Goal: Task Accomplishment & Management: Use online tool/utility

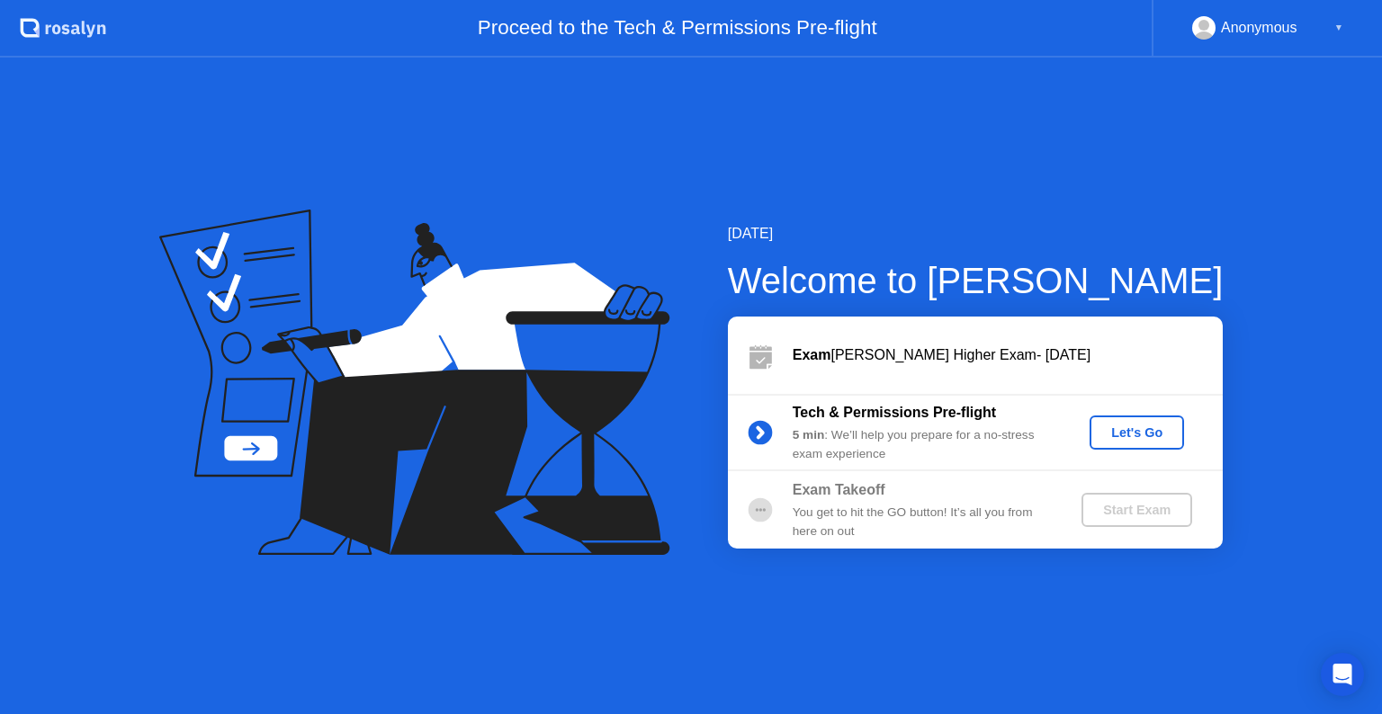
click at [1120, 435] on div "Let's Go" at bounding box center [1137, 433] width 80 height 14
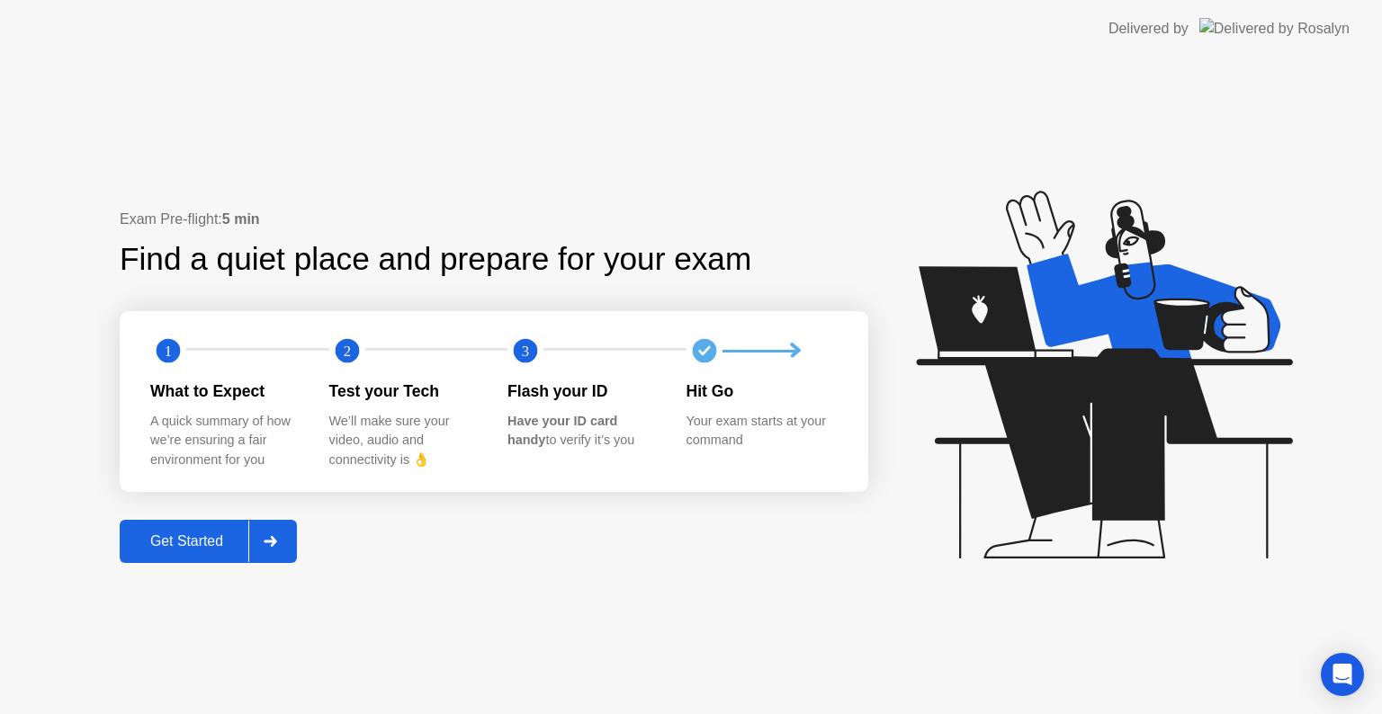
click at [194, 538] on div "Get Started" at bounding box center [186, 542] width 123 height 16
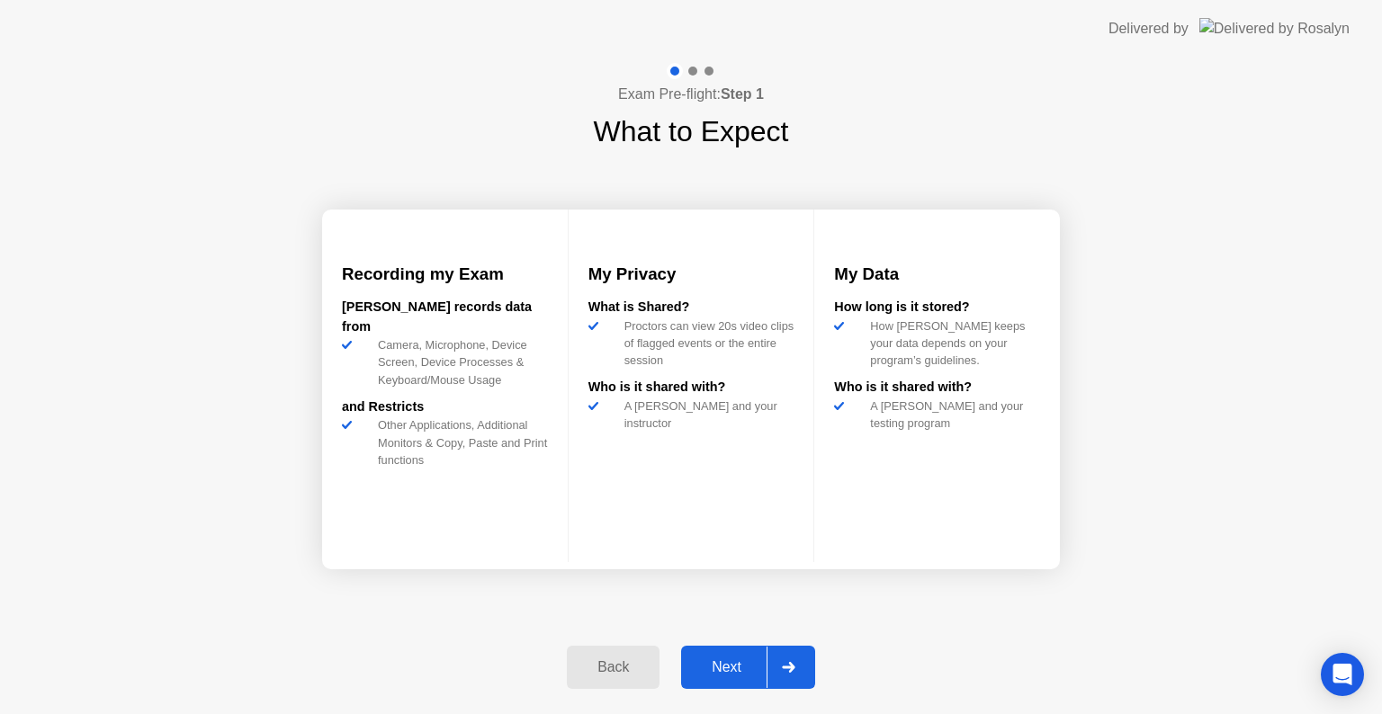
click at [735, 662] on div "Next" at bounding box center [727, 668] width 80 height 16
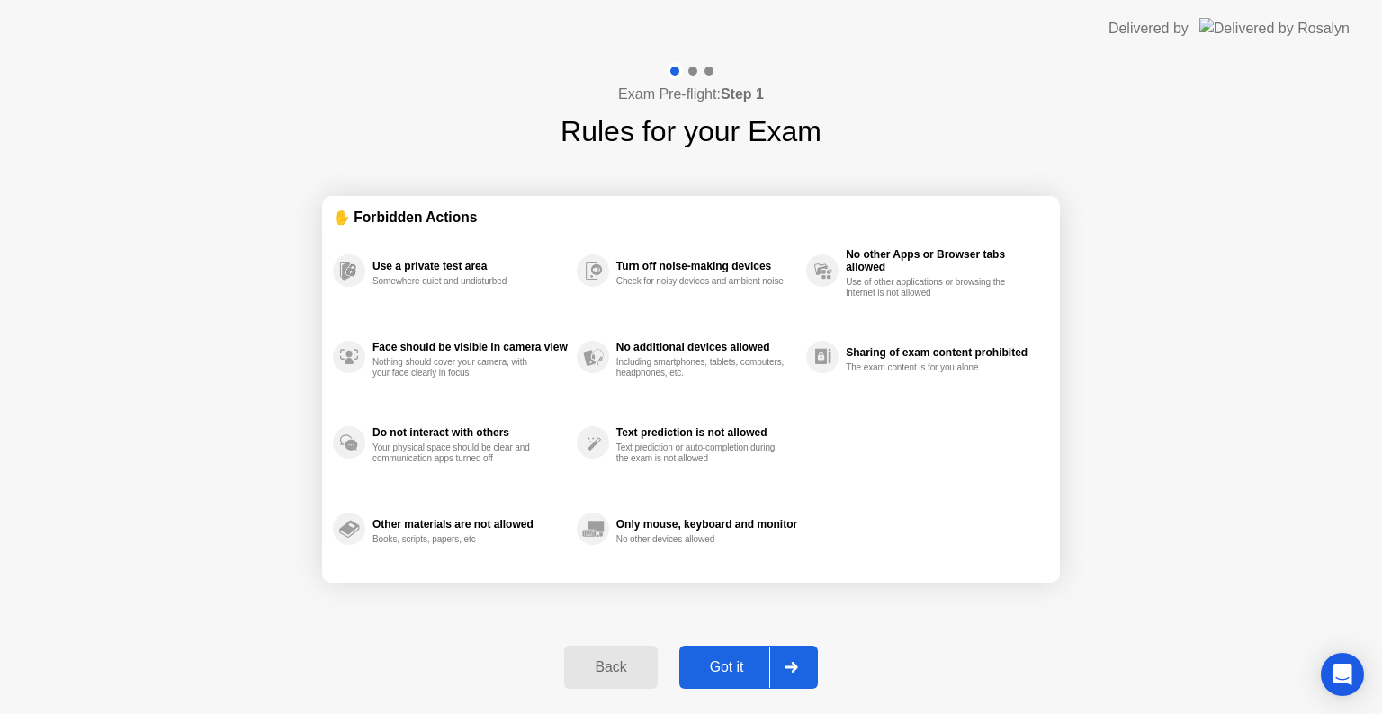
click at [730, 662] on div "Got it" at bounding box center [727, 668] width 85 height 16
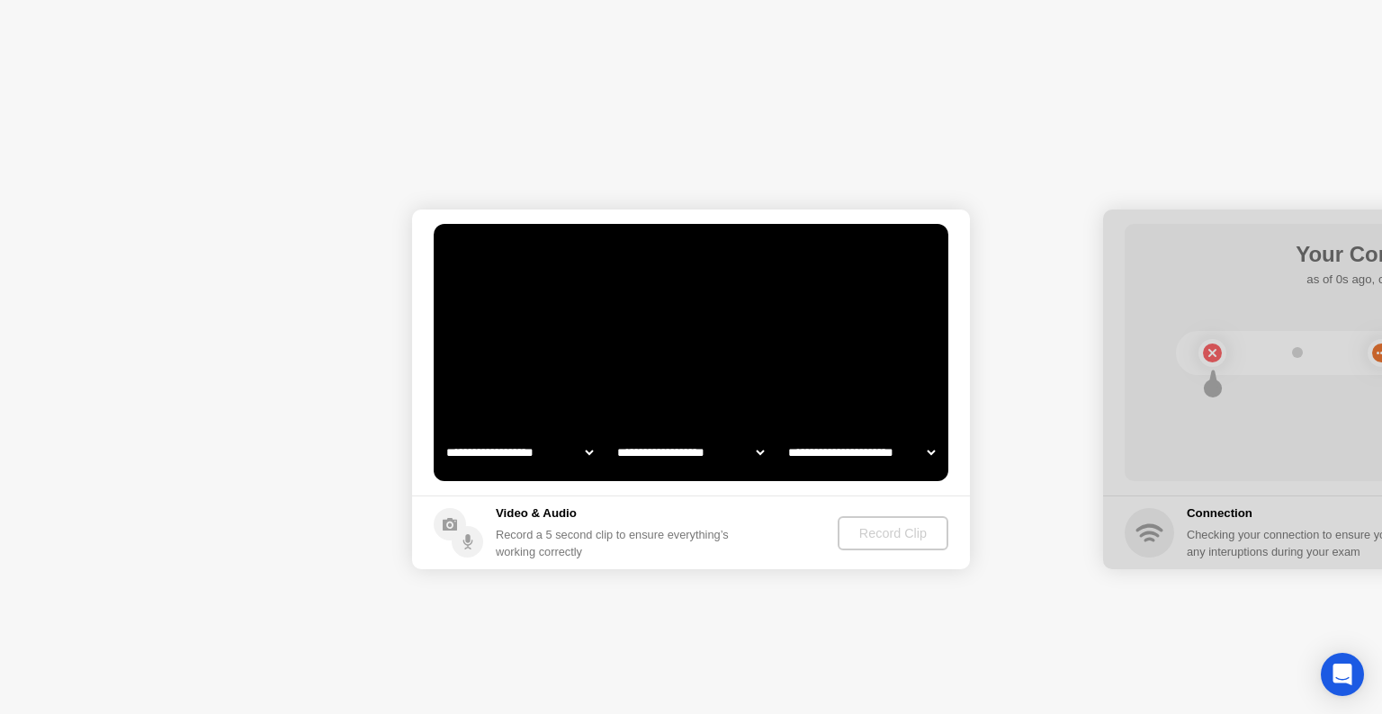
select select "**********"
select select "*******"
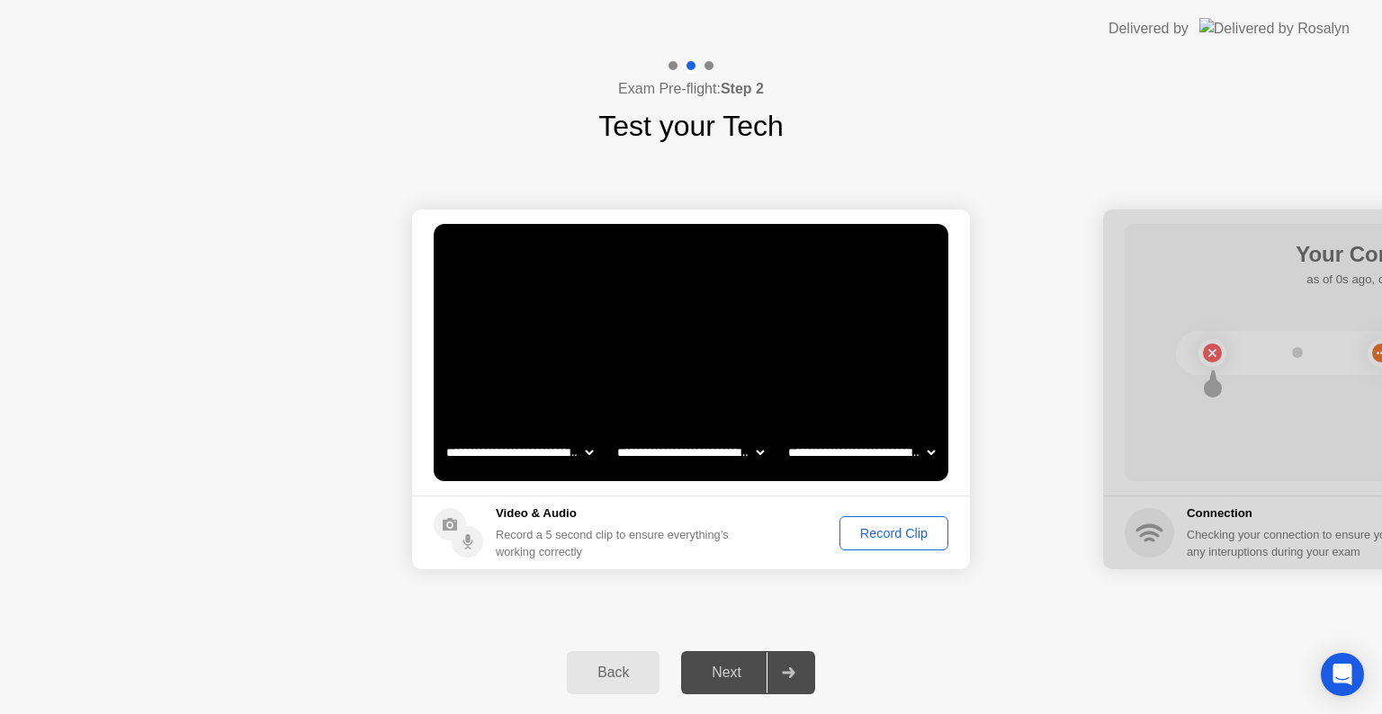
click at [883, 536] on div "Record Clip" at bounding box center [894, 533] width 96 height 14
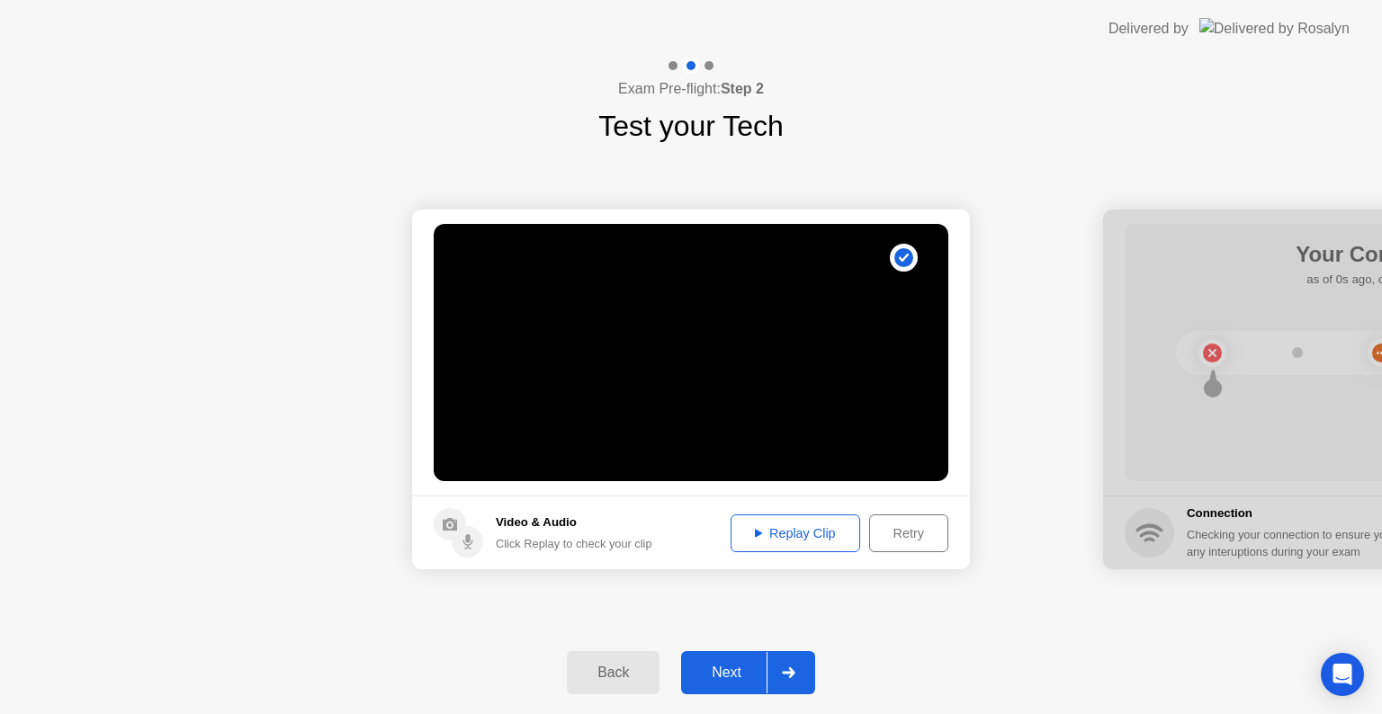
click at [766, 532] on div "Replay Clip" at bounding box center [795, 533] width 117 height 14
click at [916, 529] on div "Retry" at bounding box center [908, 533] width 67 height 14
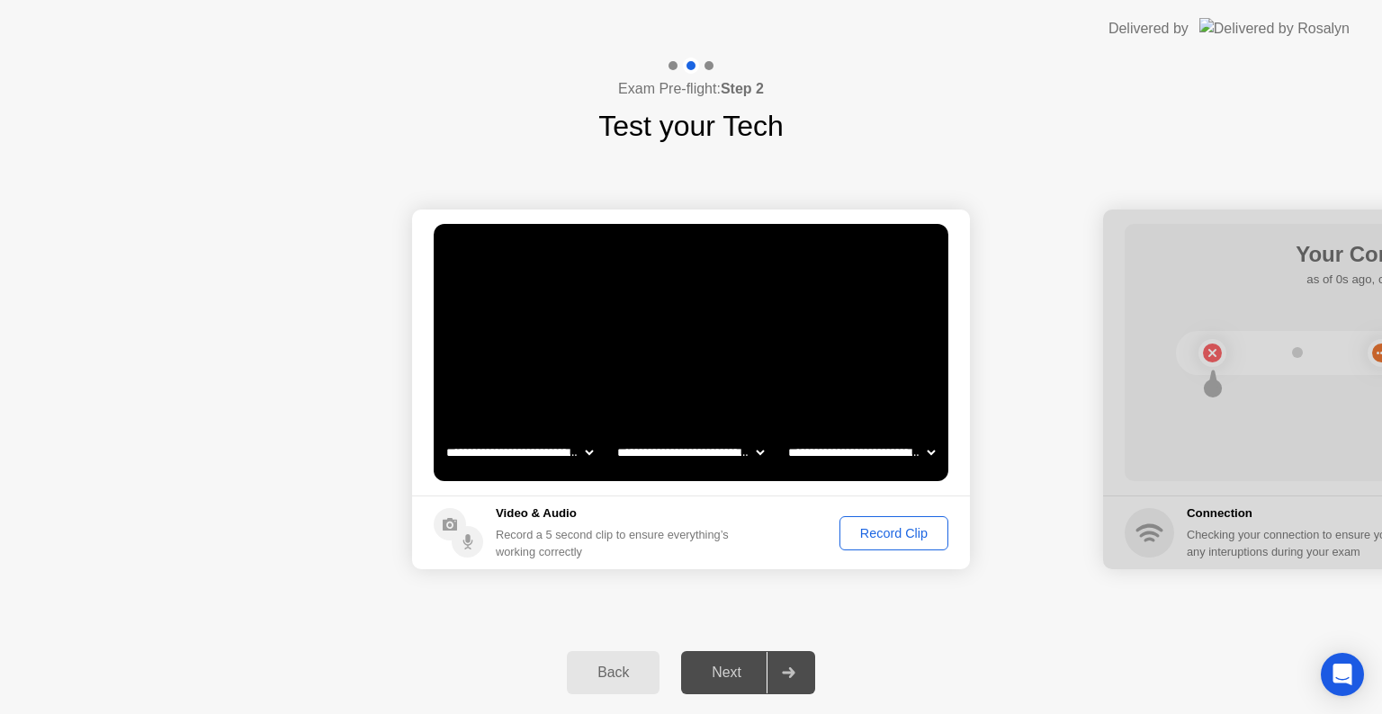
click at [875, 535] on div "Record Clip" at bounding box center [894, 533] width 96 height 14
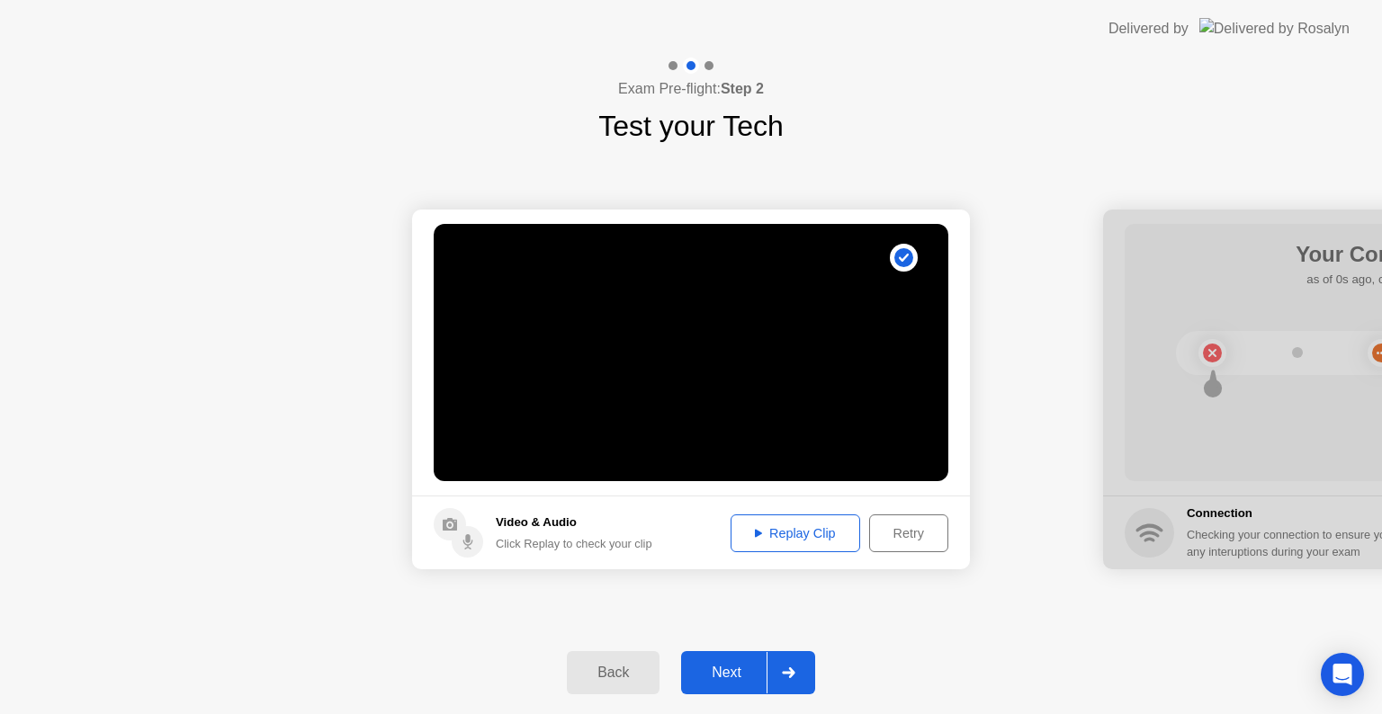
click at [786, 527] on div "Replay Clip" at bounding box center [795, 533] width 117 height 14
click at [750, 665] on div "Next" at bounding box center [727, 673] width 80 height 16
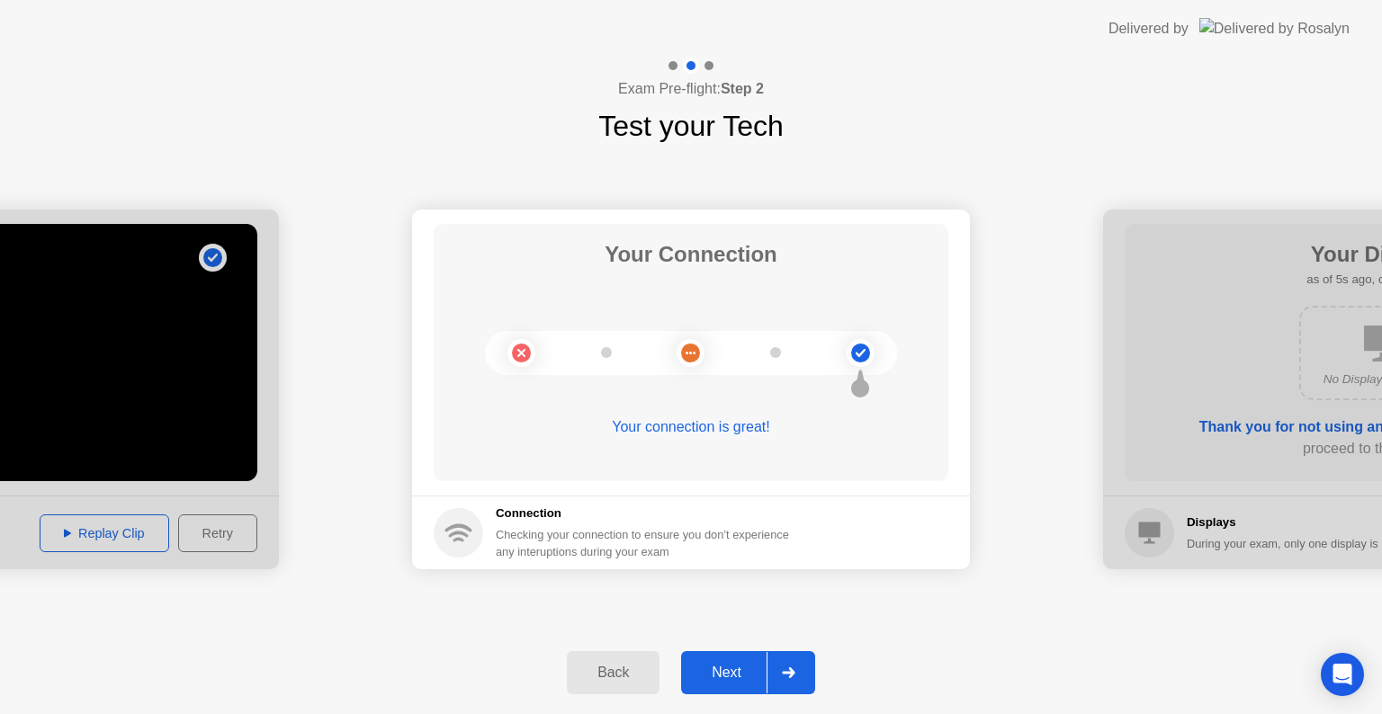
click at [750, 665] on div "Next" at bounding box center [727, 673] width 80 height 16
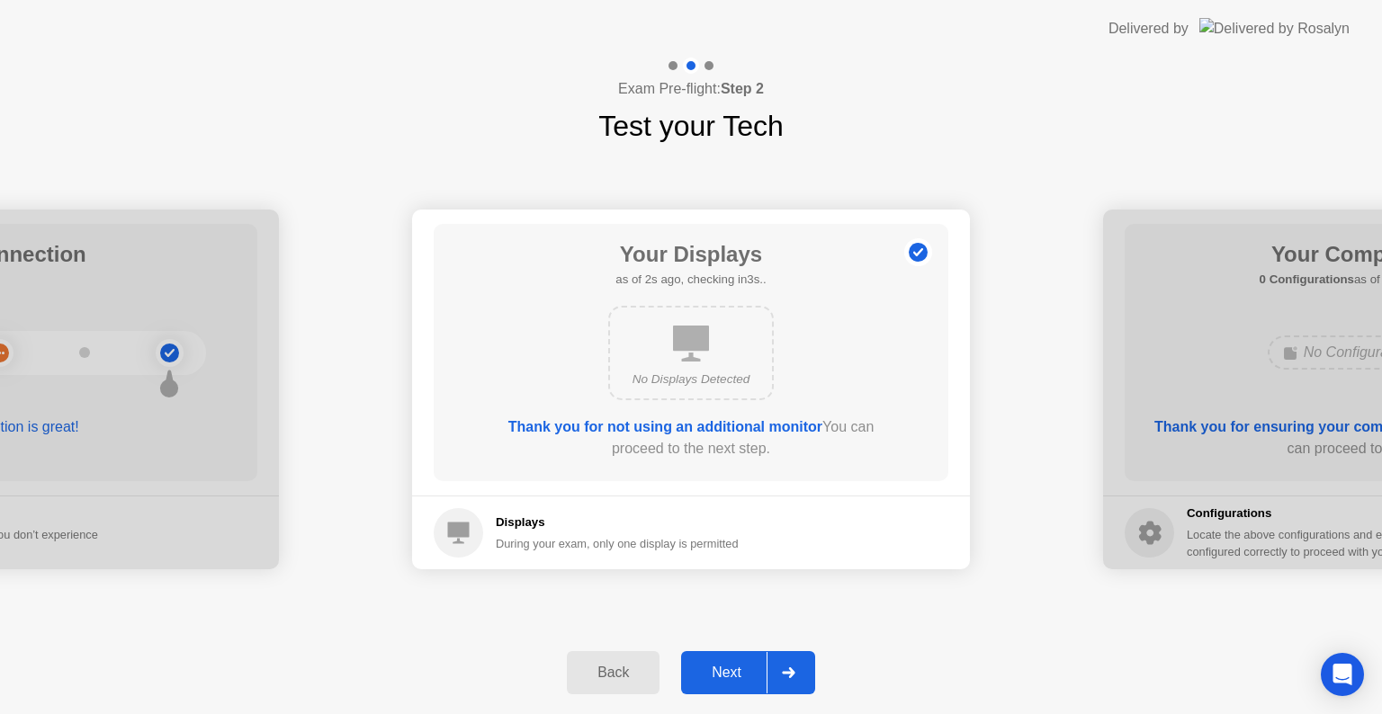
click at [732, 669] on div "Next" at bounding box center [727, 673] width 80 height 16
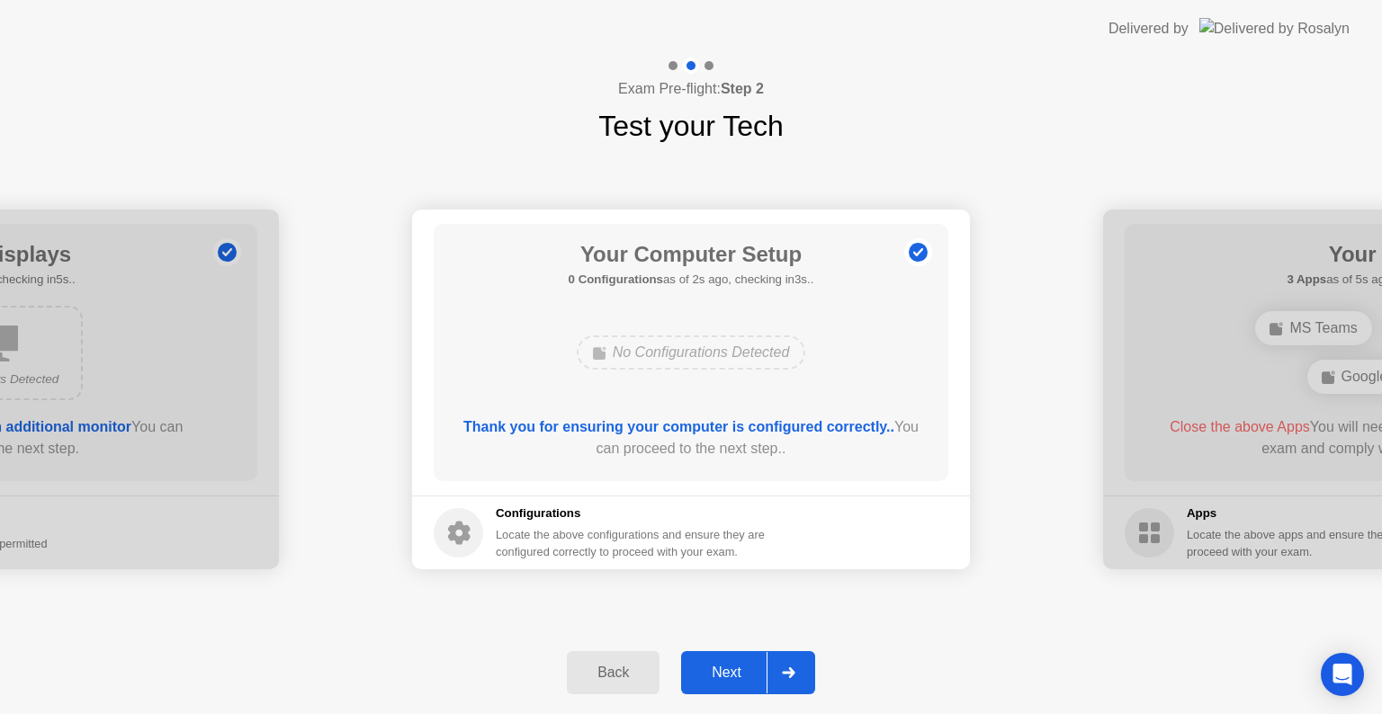
click at [730, 660] on button "Next" at bounding box center [748, 672] width 134 height 43
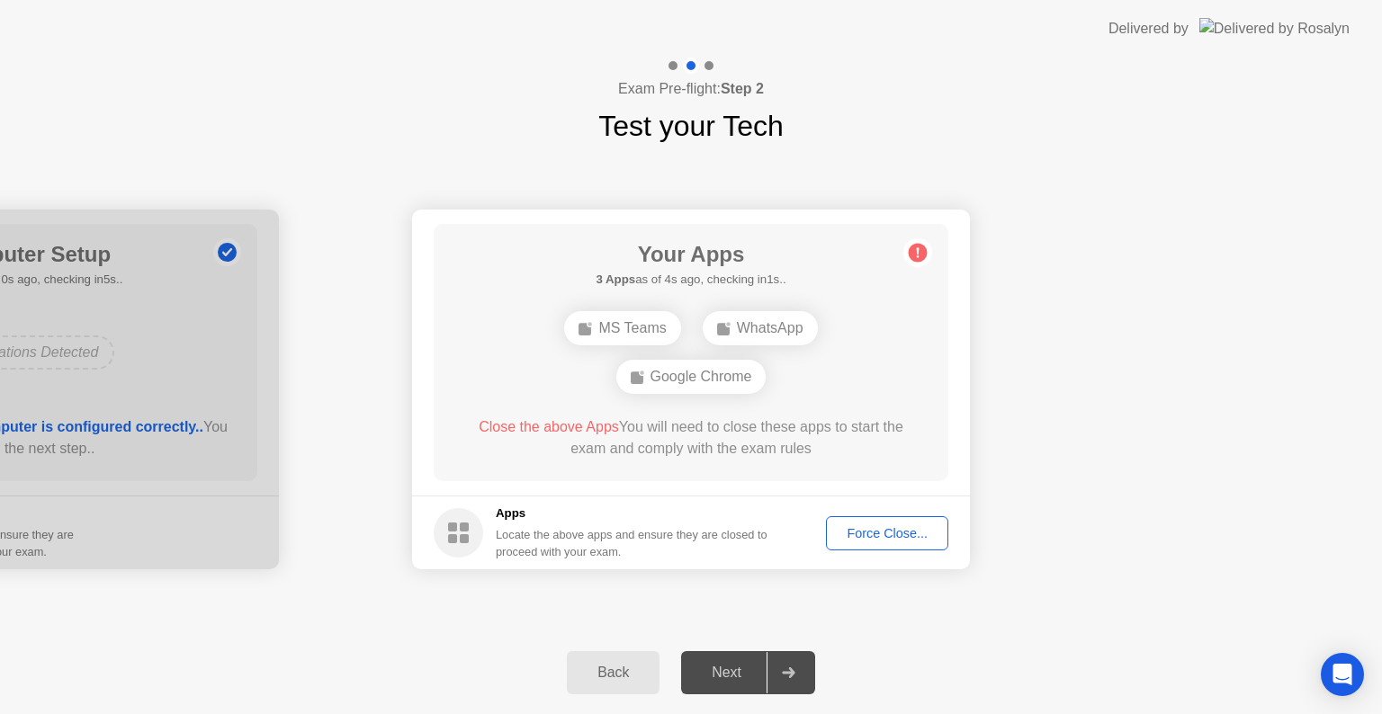
click at [867, 530] on div "Force Close..." at bounding box center [887, 533] width 110 height 14
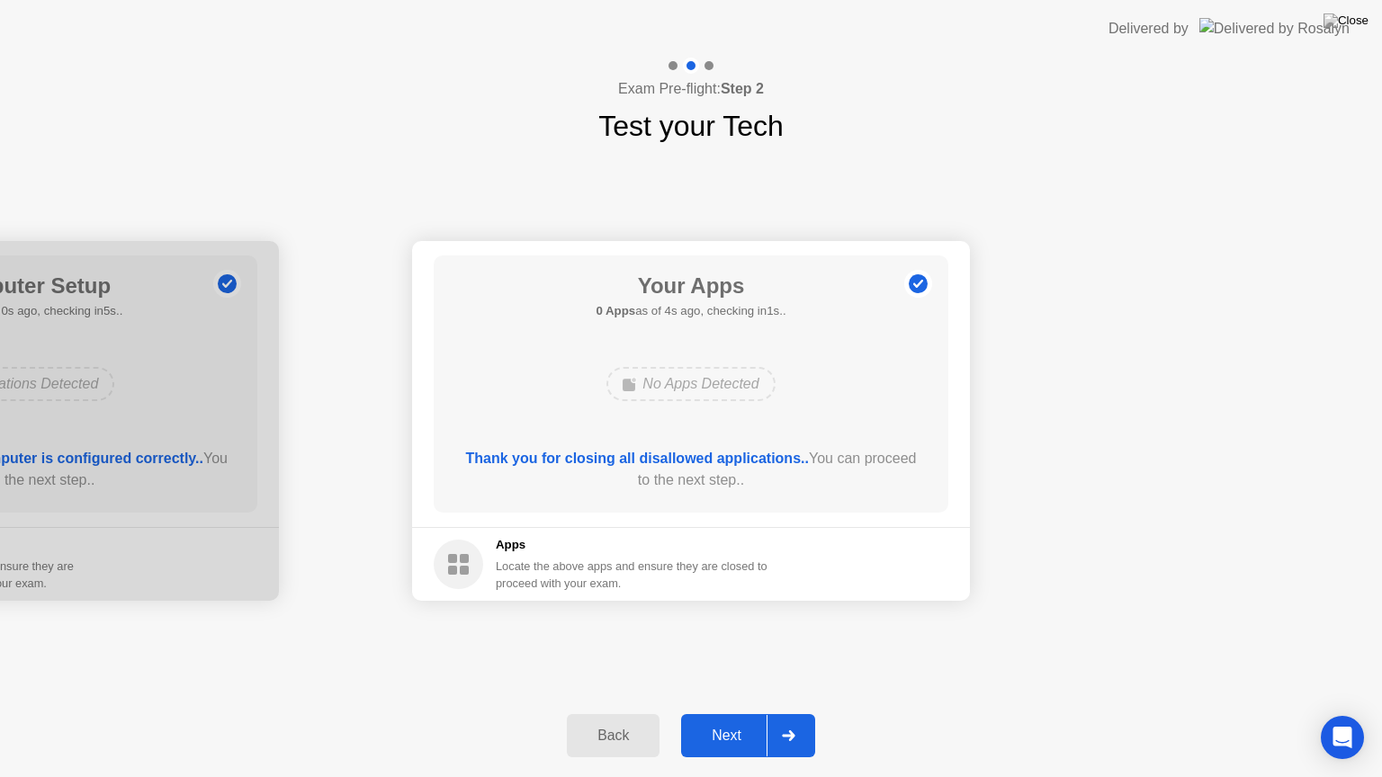
click at [732, 714] on div "Next" at bounding box center [727, 736] width 80 height 16
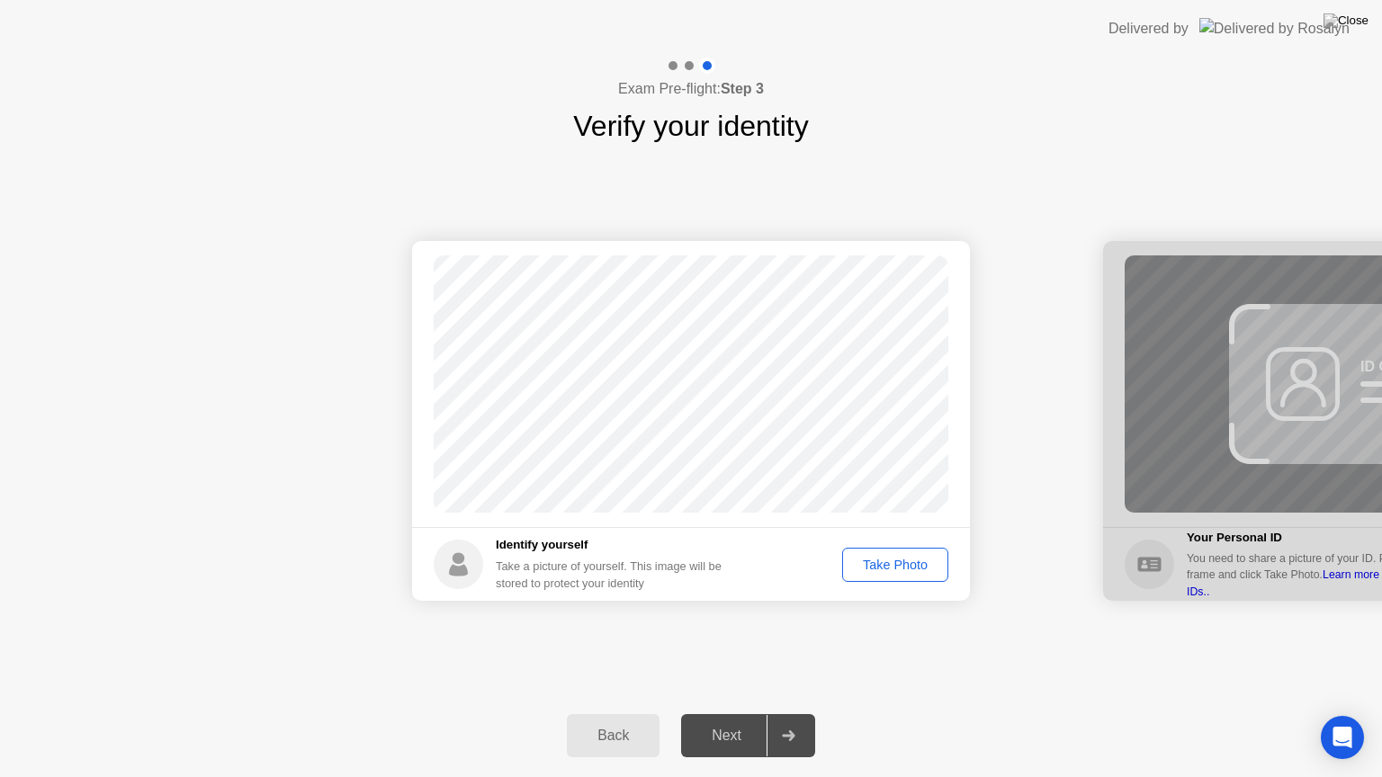
click at [902, 561] on div "Take Photo" at bounding box center [895, 565] width 94 height 14
click at [741, 714] on div "Next" at bounding box center [727, 736] width 80 height 16
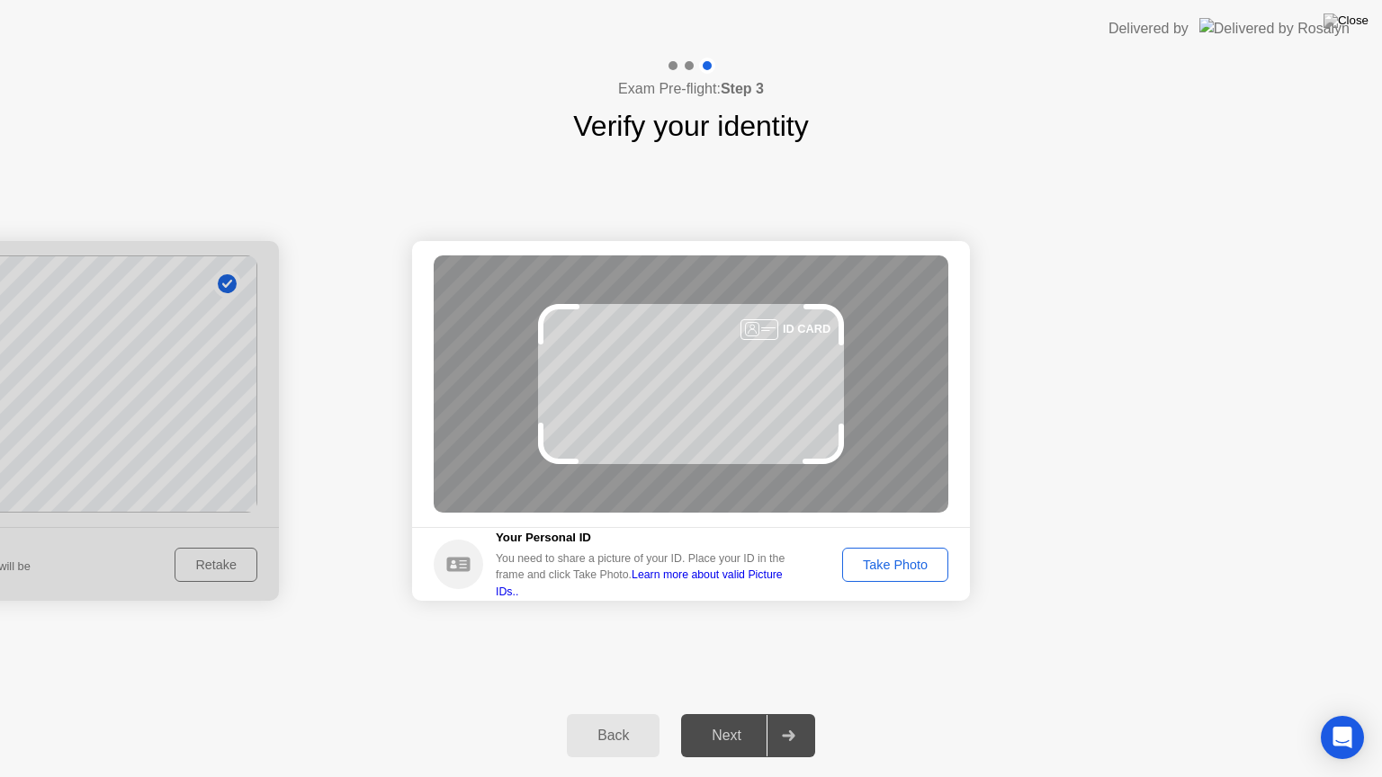
click at [890, 569] on div "Take Photo" at bounding box center [895, 565] width 94 height 14
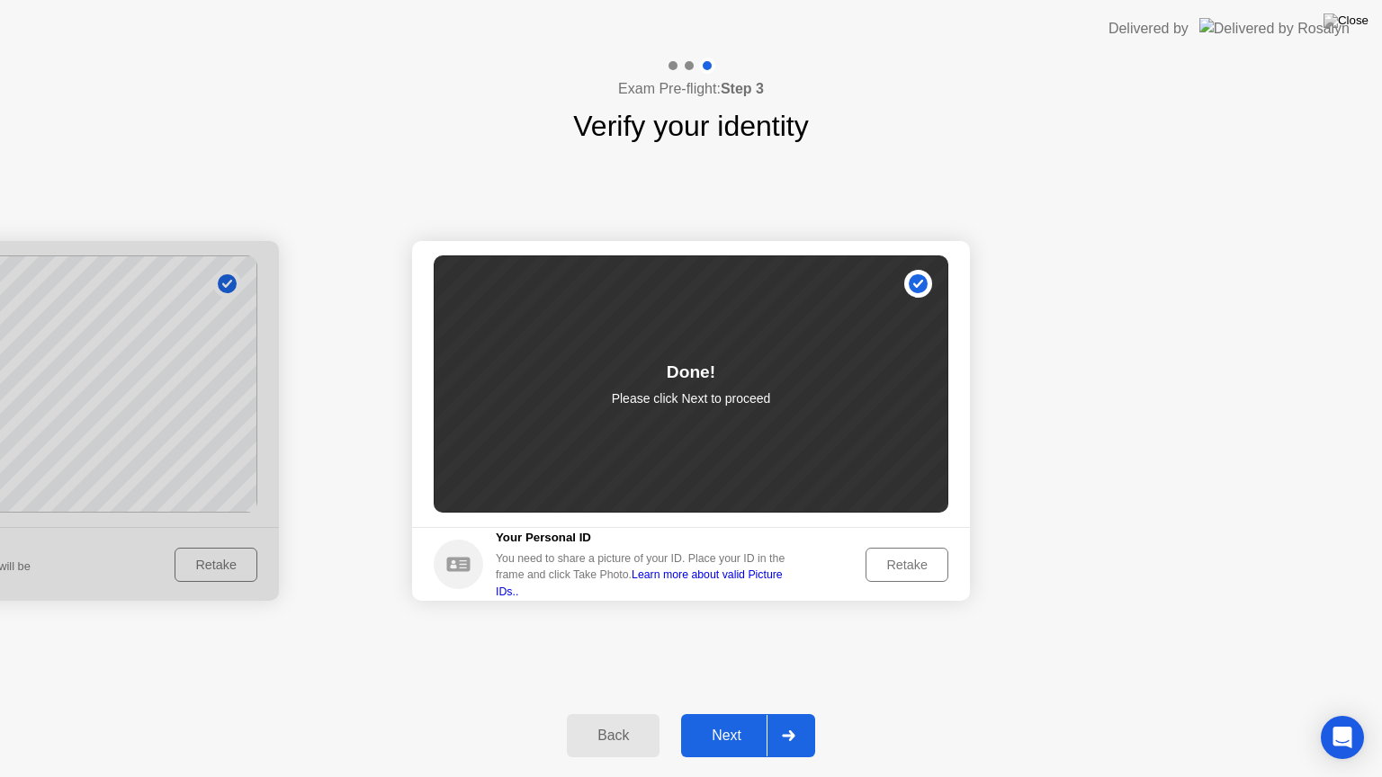
click at [709, 714] on div "Next" at bounding box center [727, 736] width 80 height 16
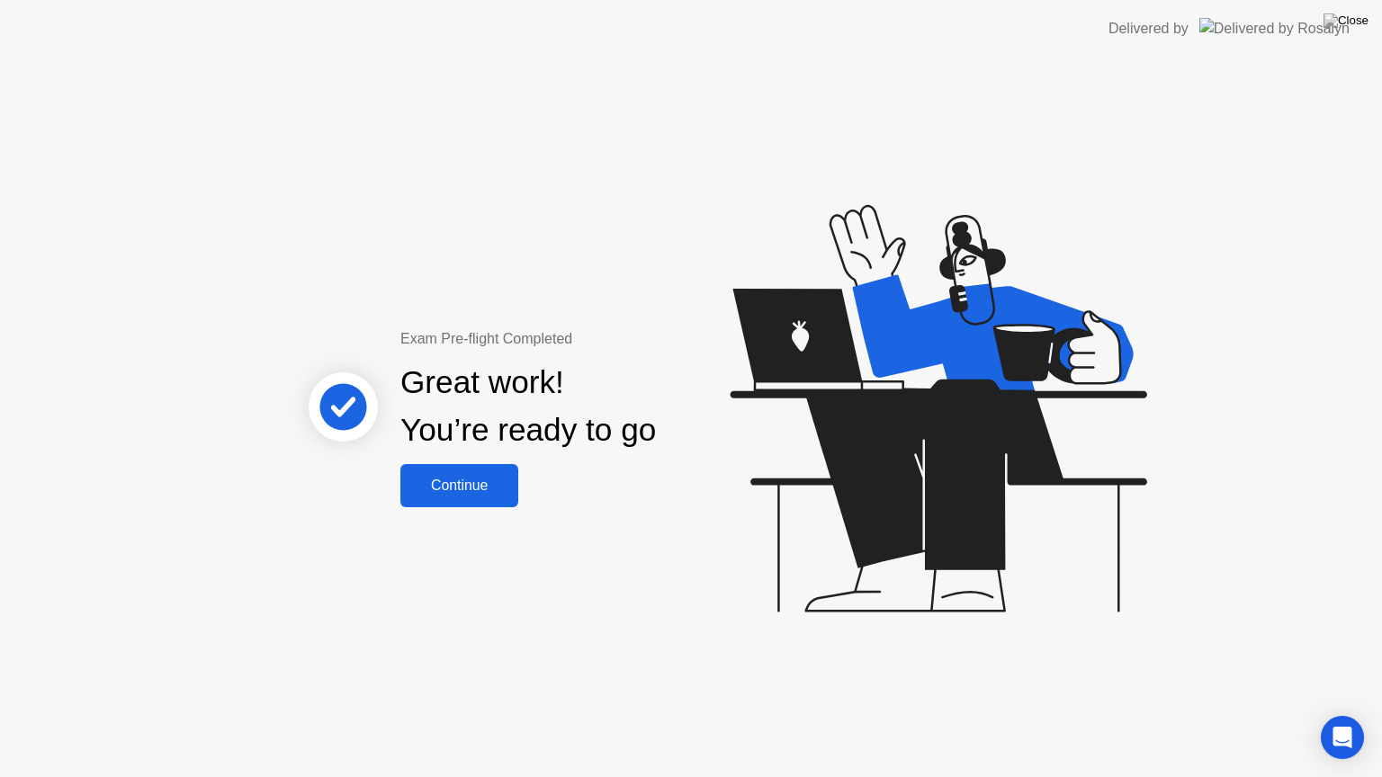
click at [462, 480] on div "Continue" at bounding box center [459, 486] width 107 height 16
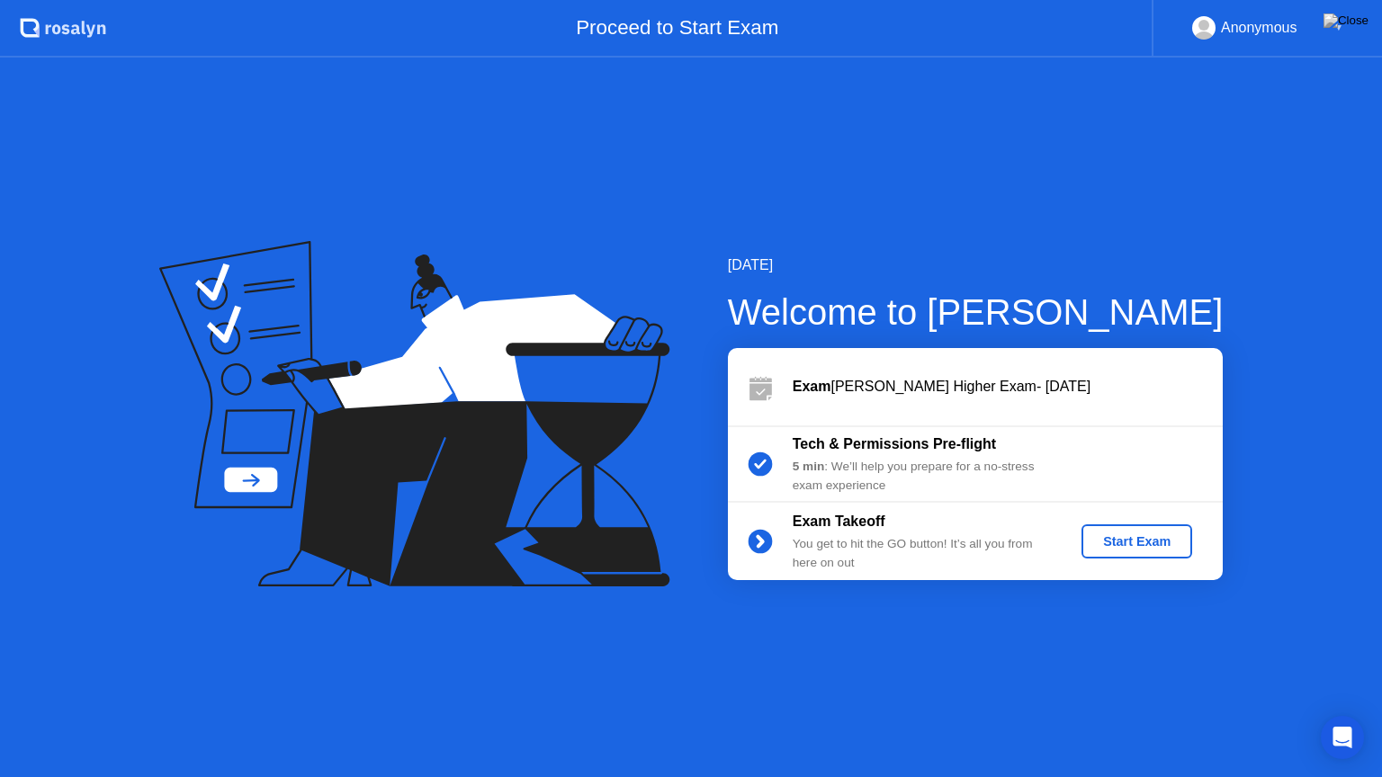
click at [1145, 535] on div "Start Exam" at bounding box center [1137, 541] width 96 height 14
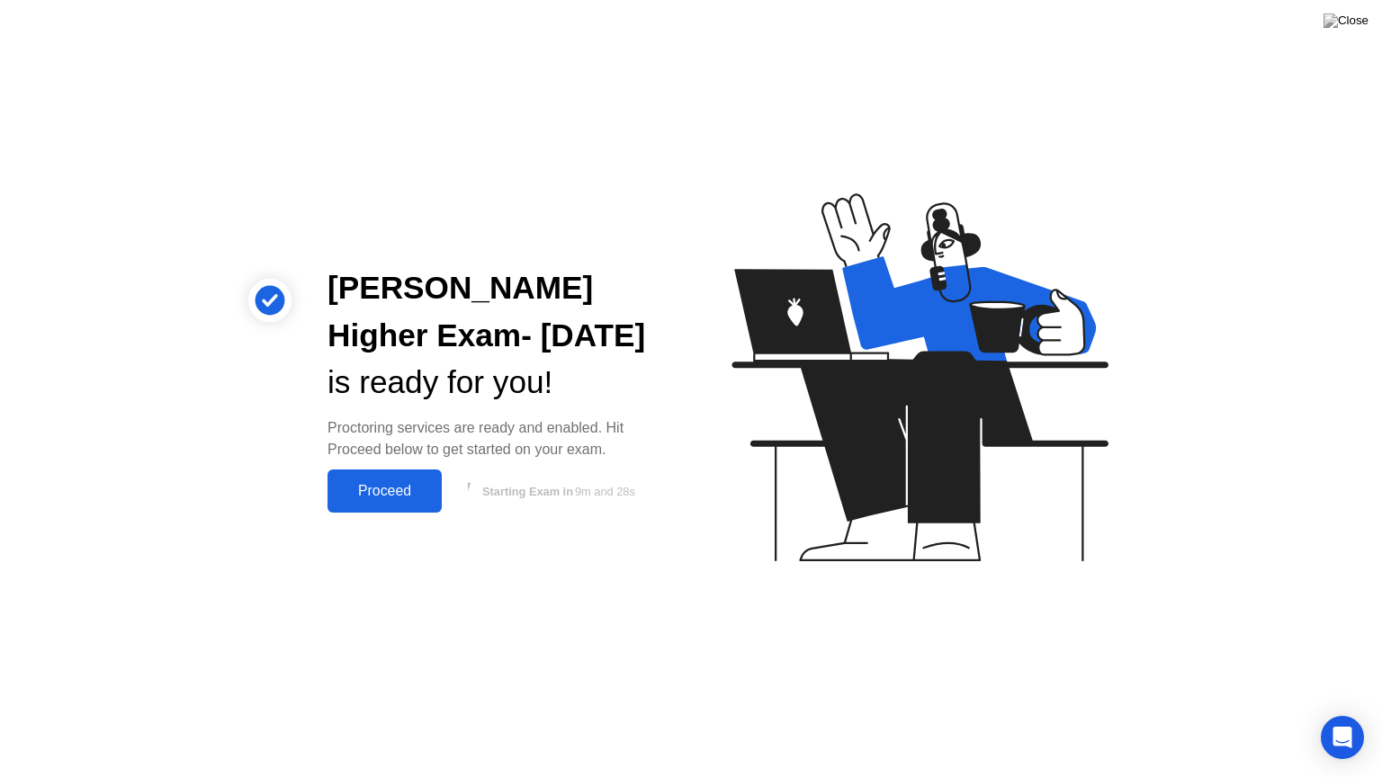
click at [395, 491] on div "Proceed" at bounding box center [384, 491] width 103 height 16
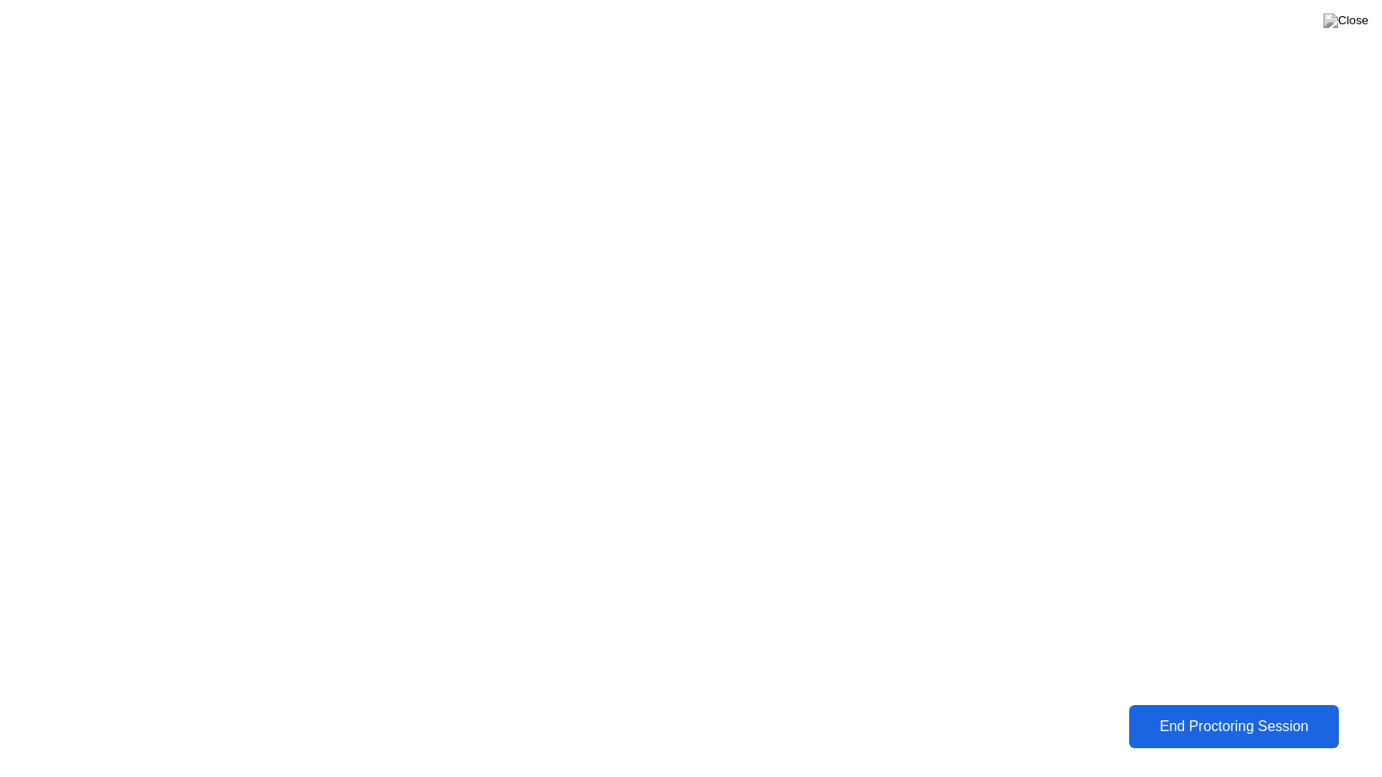
click at [1227, 714] on div "End Proctoring Session" at bounding box center [1234, 727] width 199 height 16
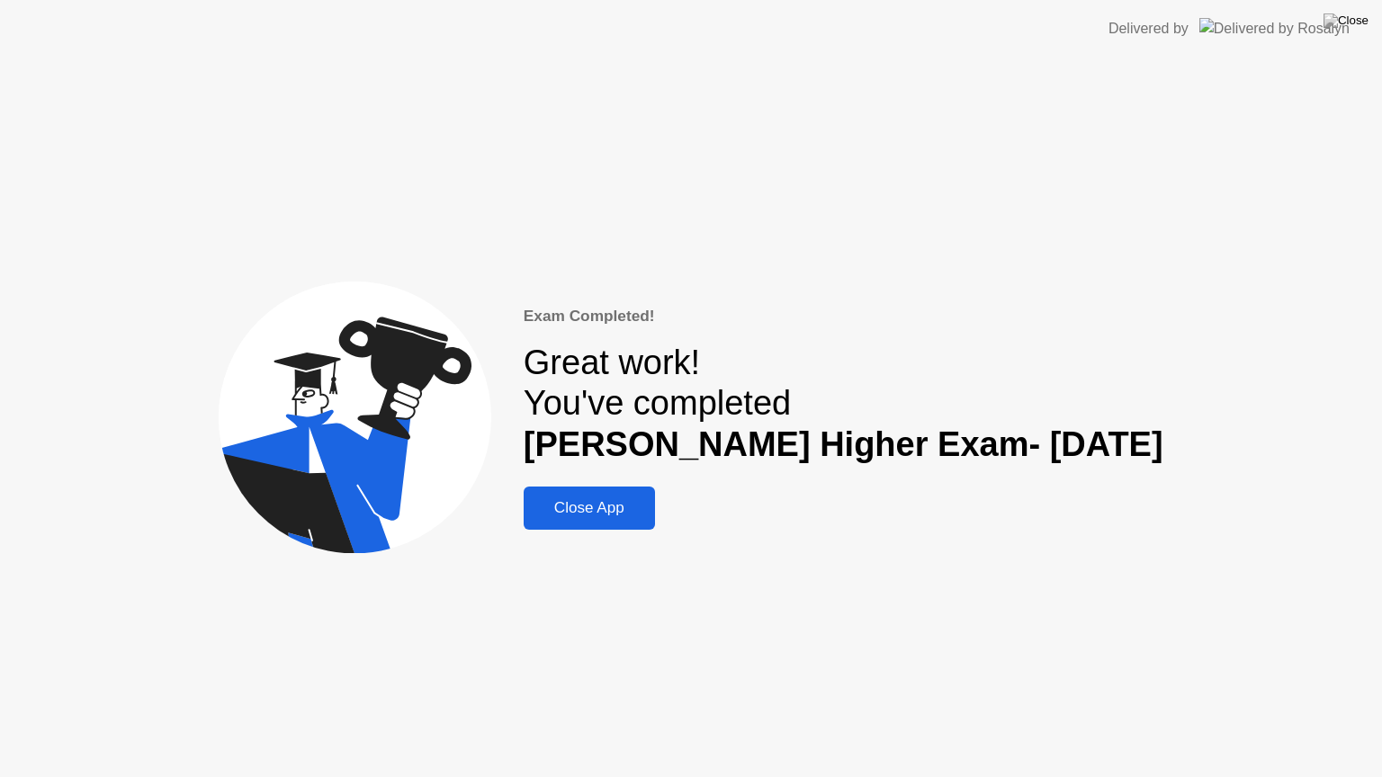
click at [634, 507] on div "Close App" at bounding box center [589, 508] width 121 height 18
